Goal: Task Accomplishment & Management: Manage account settings

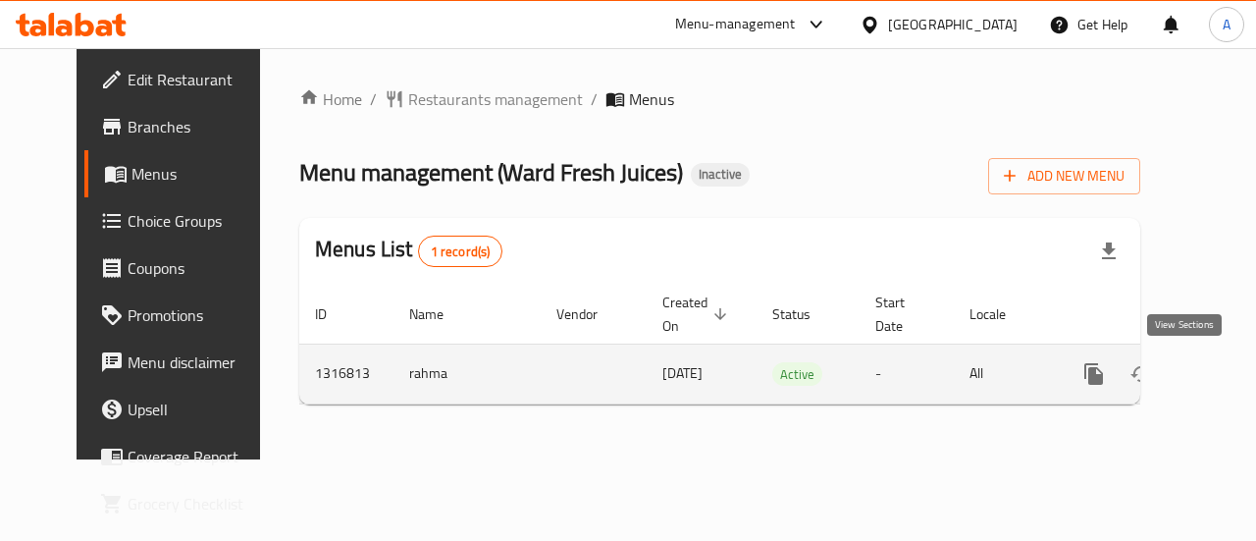
click at [1227, 372] on icon "enhanced table" at bounding box center [1236, 374] width 18 height 18
click at [1212, 378] on link "enhanced table" at bounding box center [1235, 373] width 47 height 47
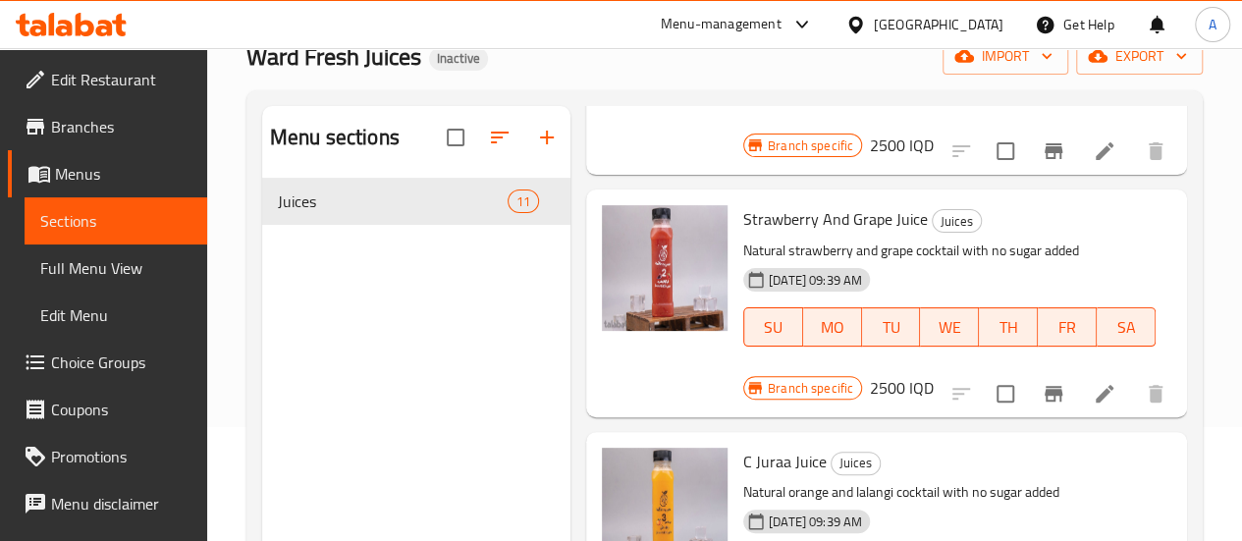
scroll to position [116, 0]
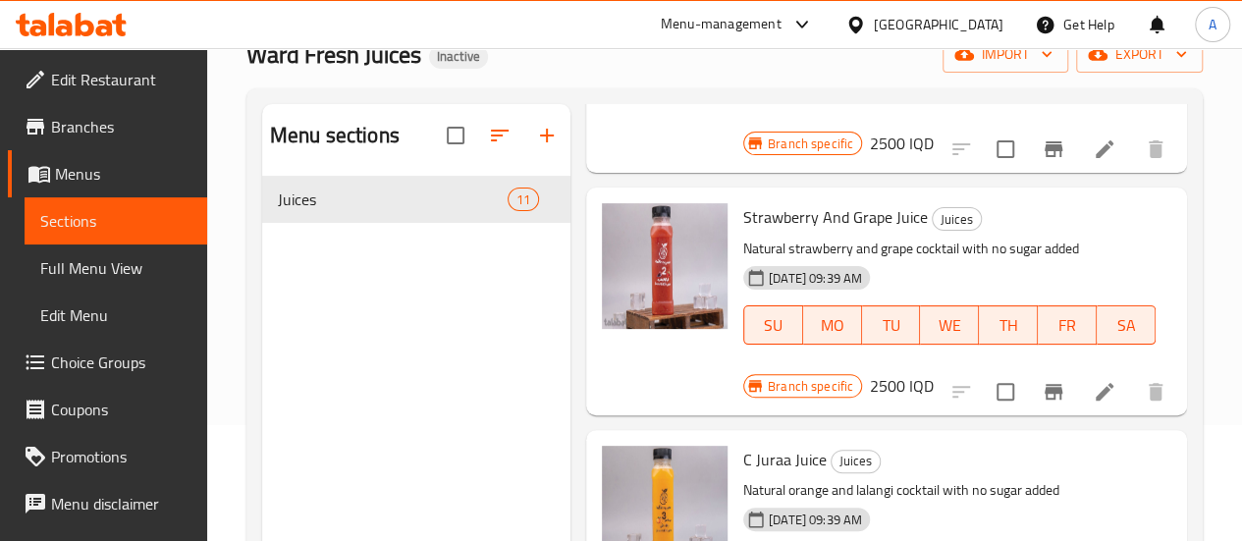
click at [1092, 394] on icon at bounding box center [1104, 392] width 24 height 24
